Goal: Information Seeking & Learning: Learn about a topic

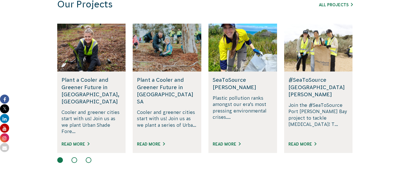
scroll to position [408, 0]
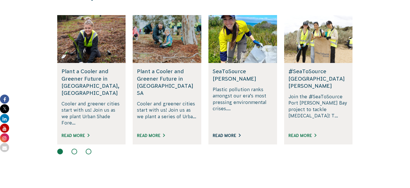
click at [230, 133] on link "Read More" at bounding box center [226, 135] width 28 height 5
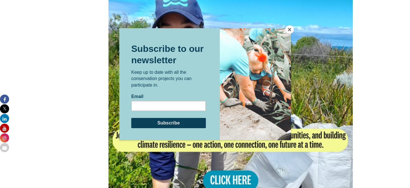
scroll to position [484, 0]
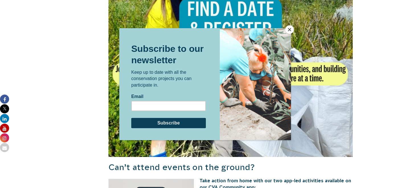
click at [291, 30] on button "Close" at bounding box center [289, 29] width 9 height 9
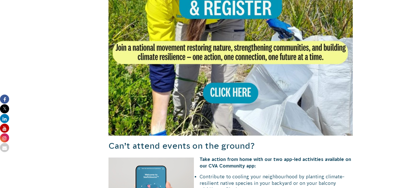
scroll to position [488, 0]
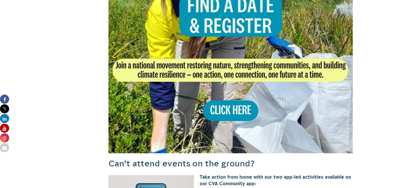
click at [231, 109] on img at bounding box center [230, 31] width 244 height 244
